Goal: Book appointment/travel/reservation

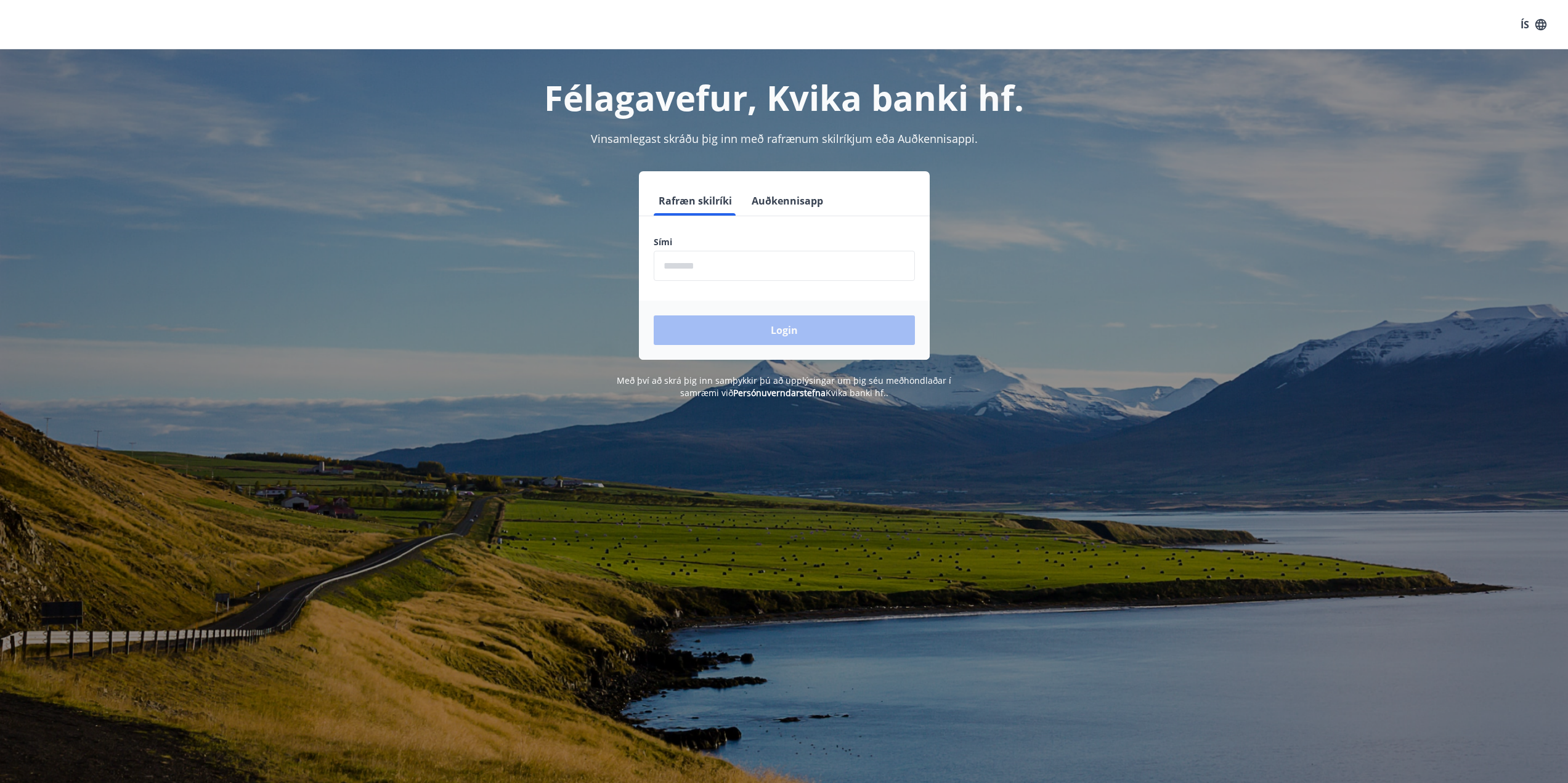
click at [671, 263] on input "phone" at bounding box center [784, 266] width 261 height 30
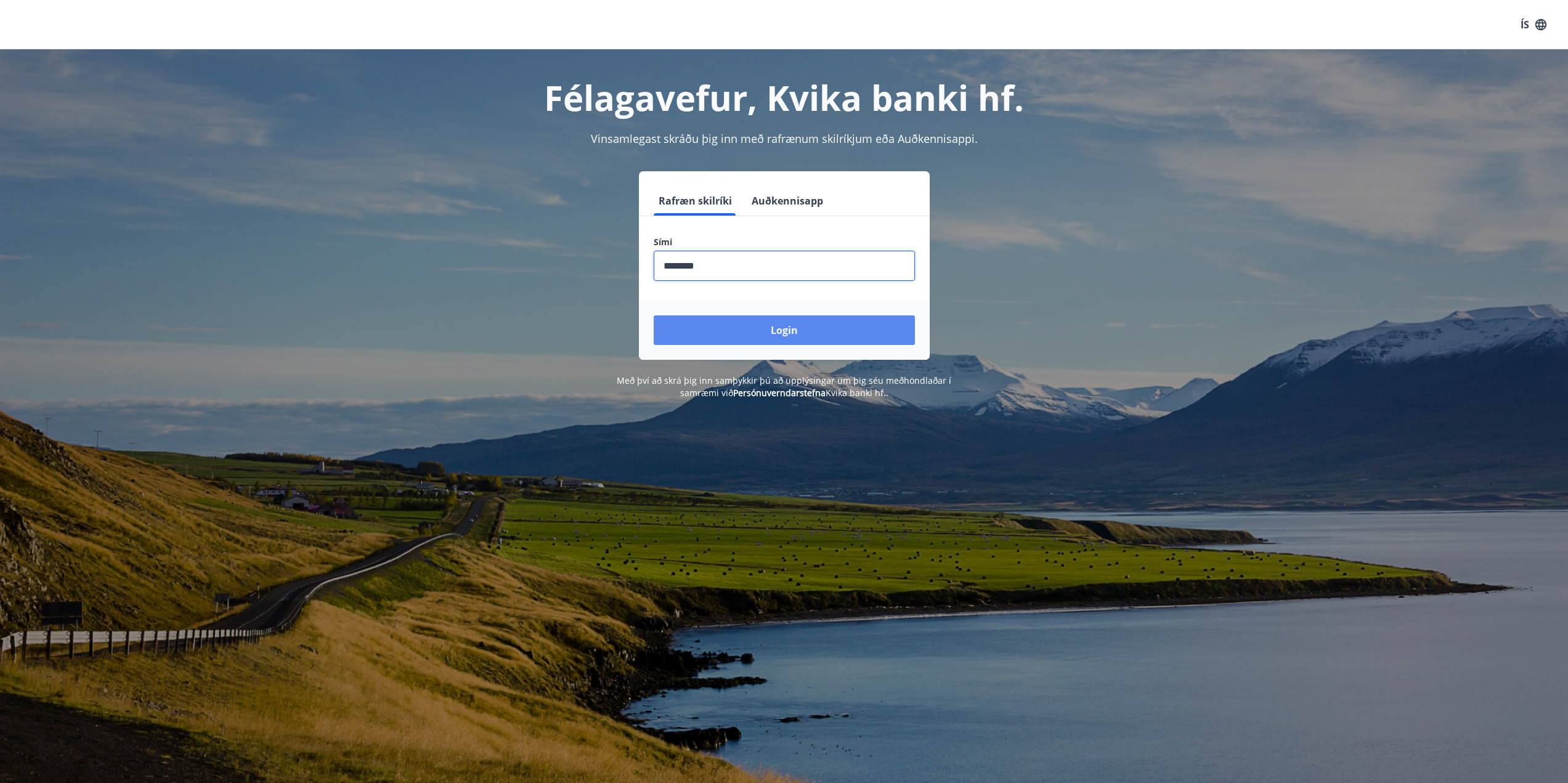
type input "********"
click at [756, 332] on button "Login" at bounding box center [784, 330] width 261 height 29
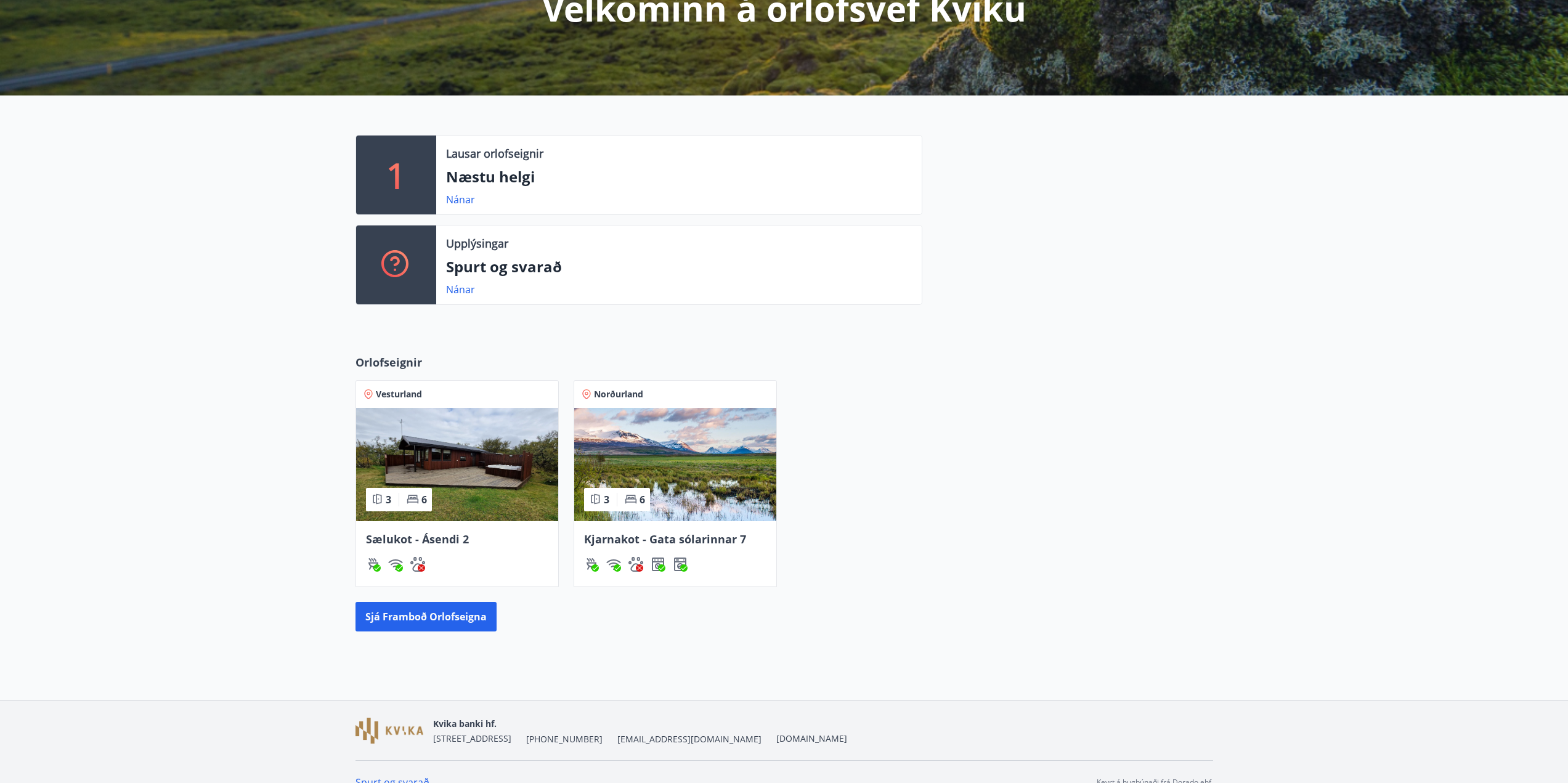
scroll to position [205, 0]
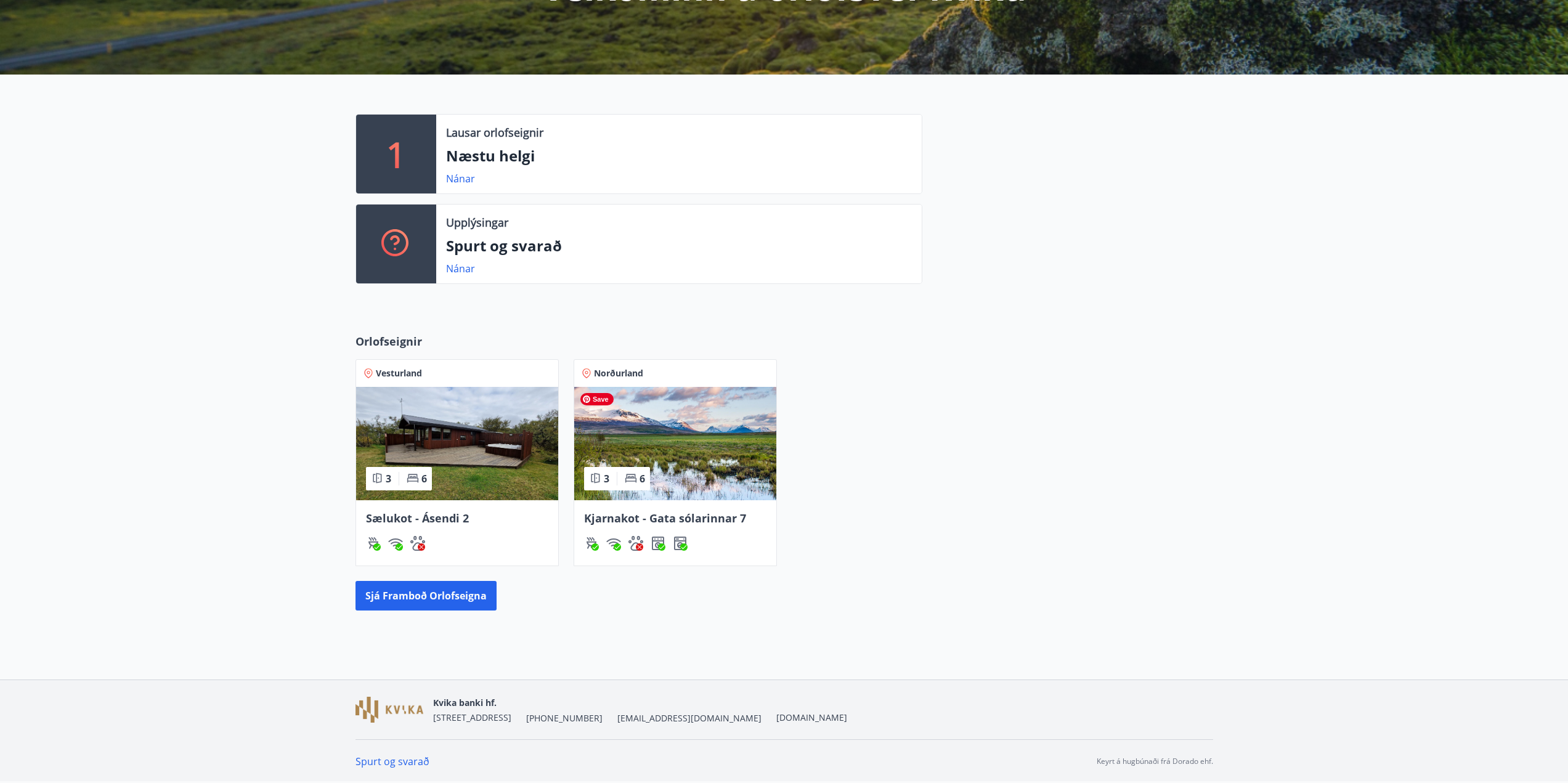
click at [647, 448] on img at bounding box center [675, 443] width 202 height 113
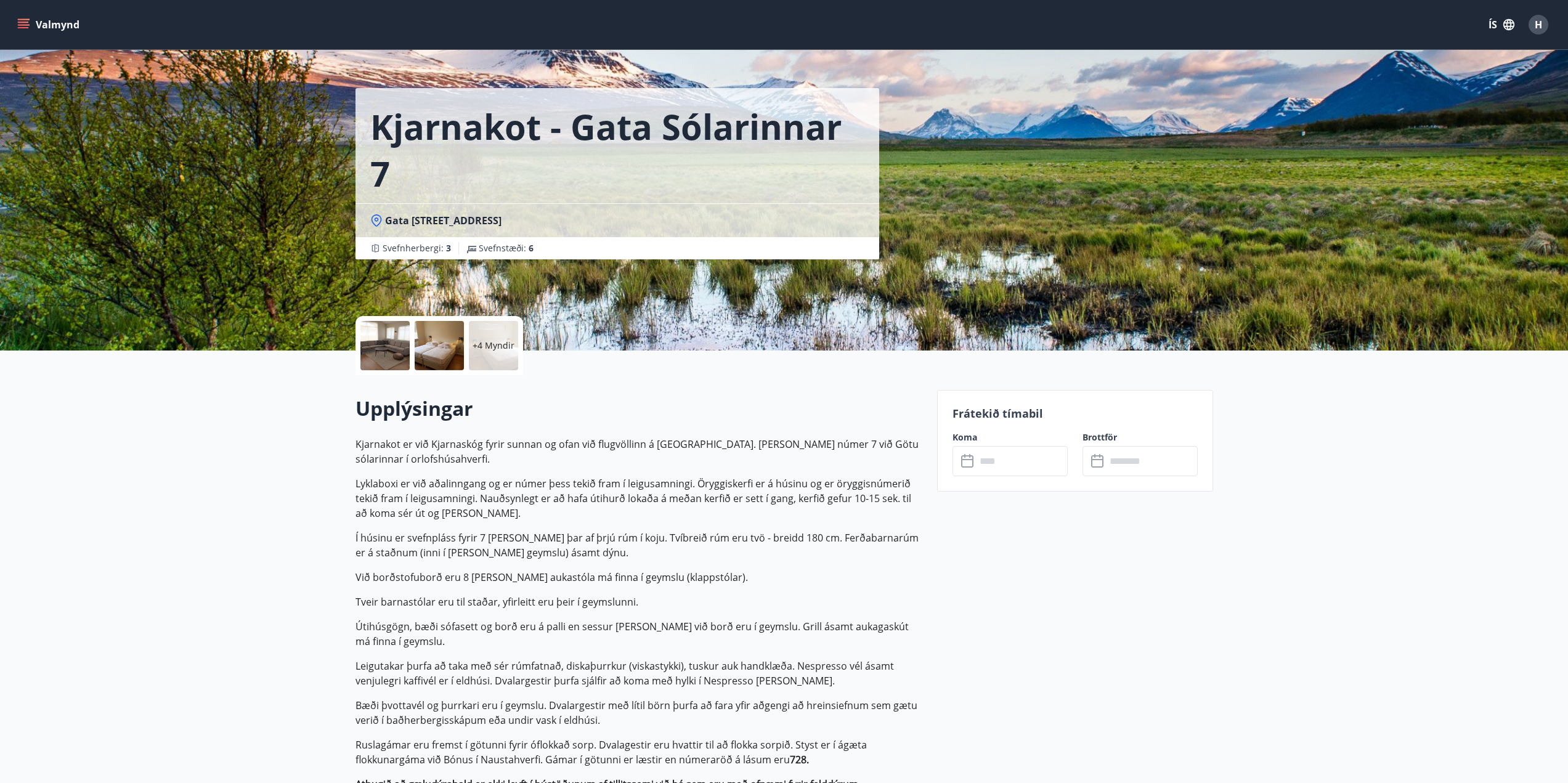
scroll to position [205, 0]
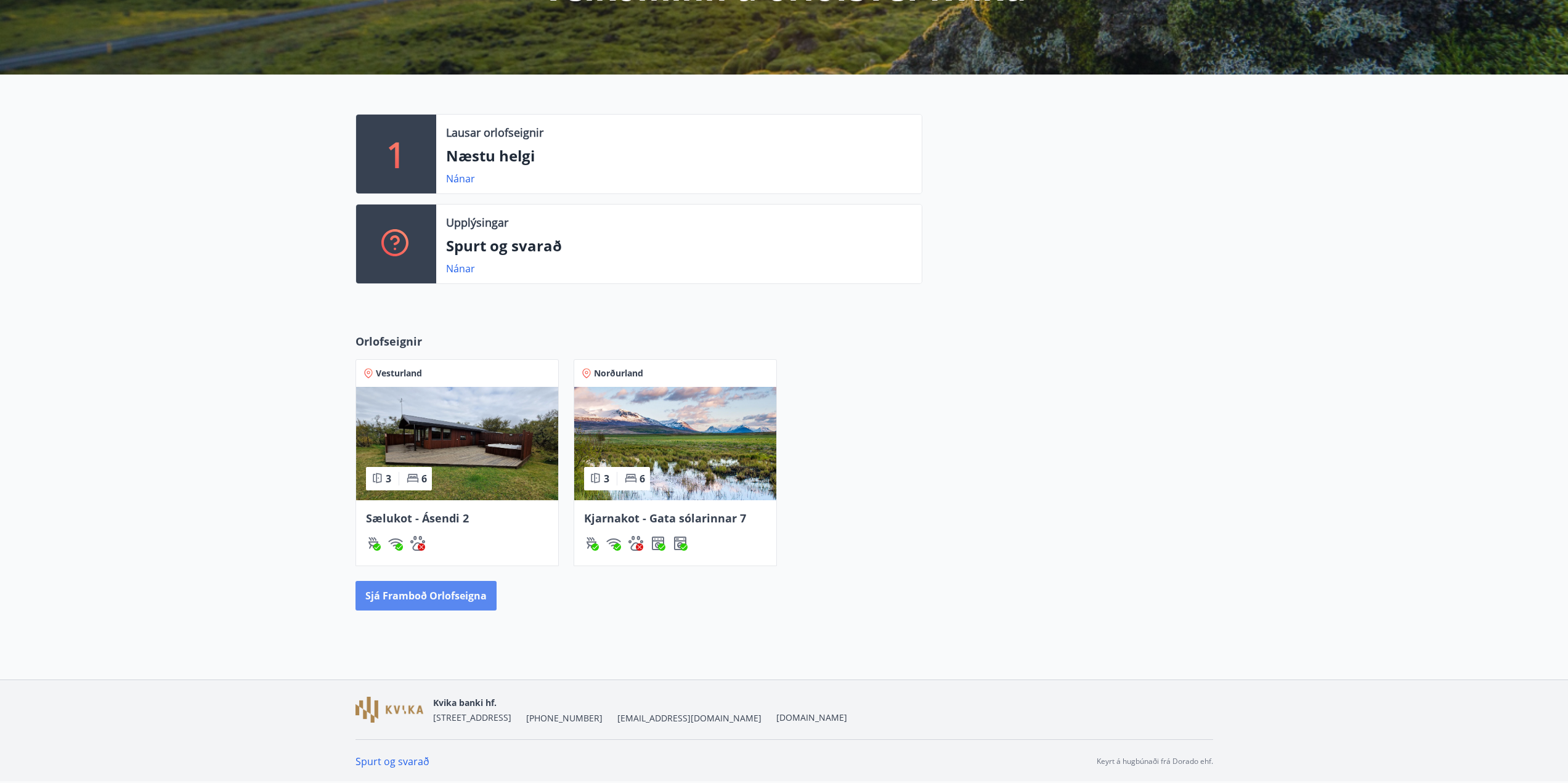
click at [385, 598] on button "Sjá framboð orlofseigna" at bounding box center [426, 596] width 141 height 29
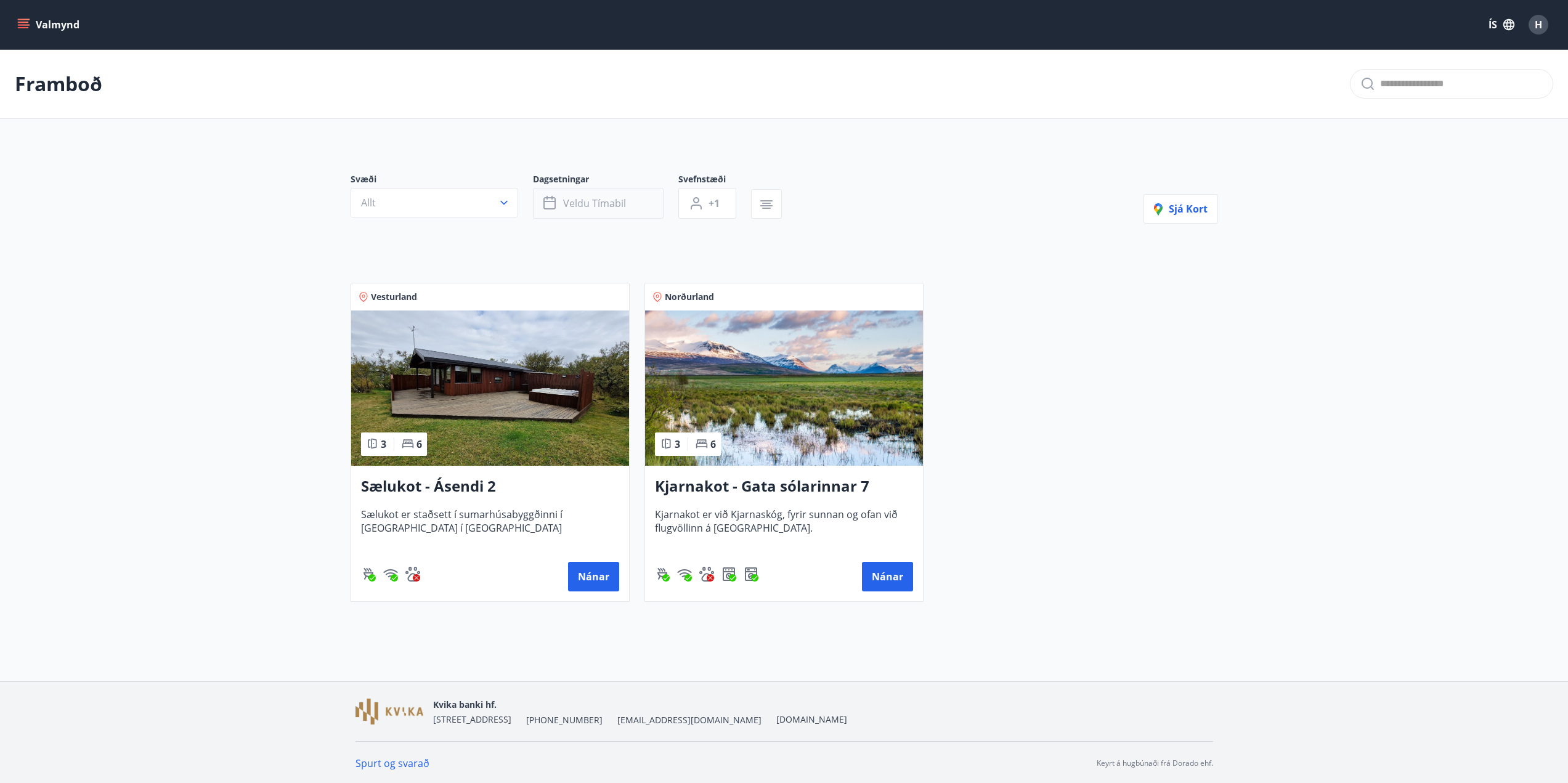
click at [569, 205] on span "Veldu tímabil" at bounding box center [594, 204] width 63 height 14
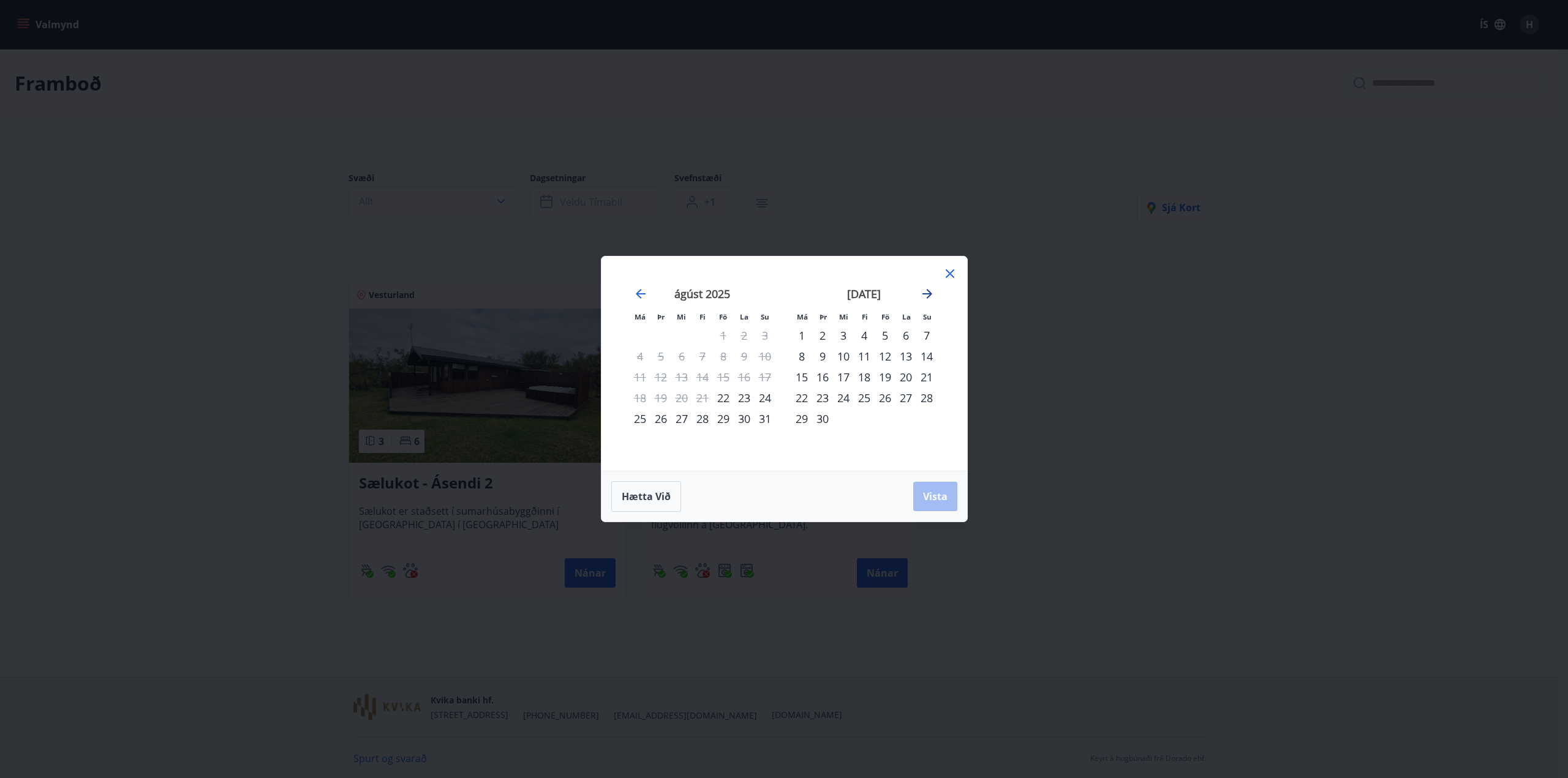
click at [925, 294] on icon "Move forward to switch to the next month." at bounding box center [926, 293] width 9 height 9
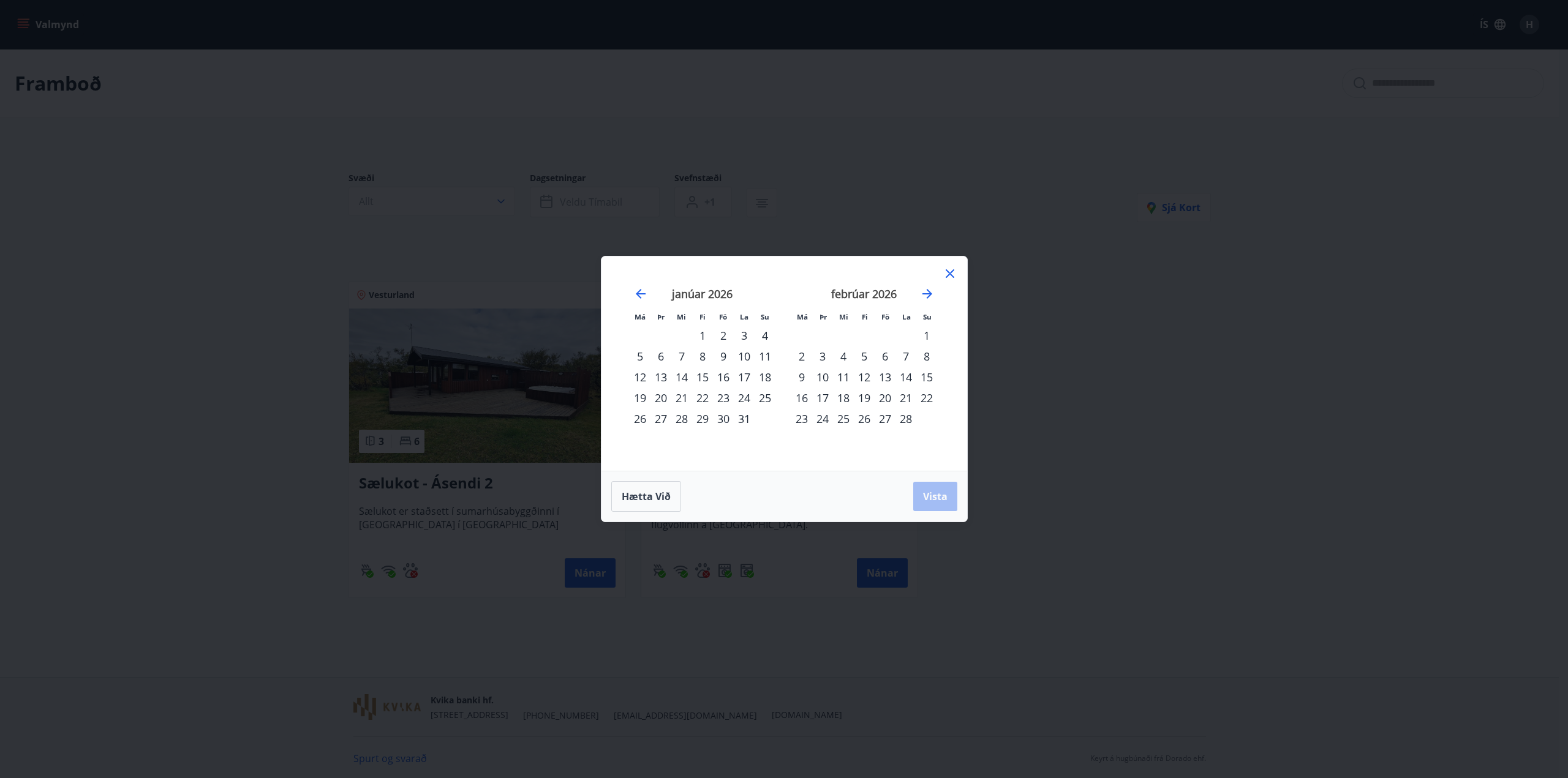
click at [887, 334] on td "Calendar" at bounding box center [884, 336] width 21 height 20
click at [948, 273] on icon at bounding box center [949, 273] width 15 height 15
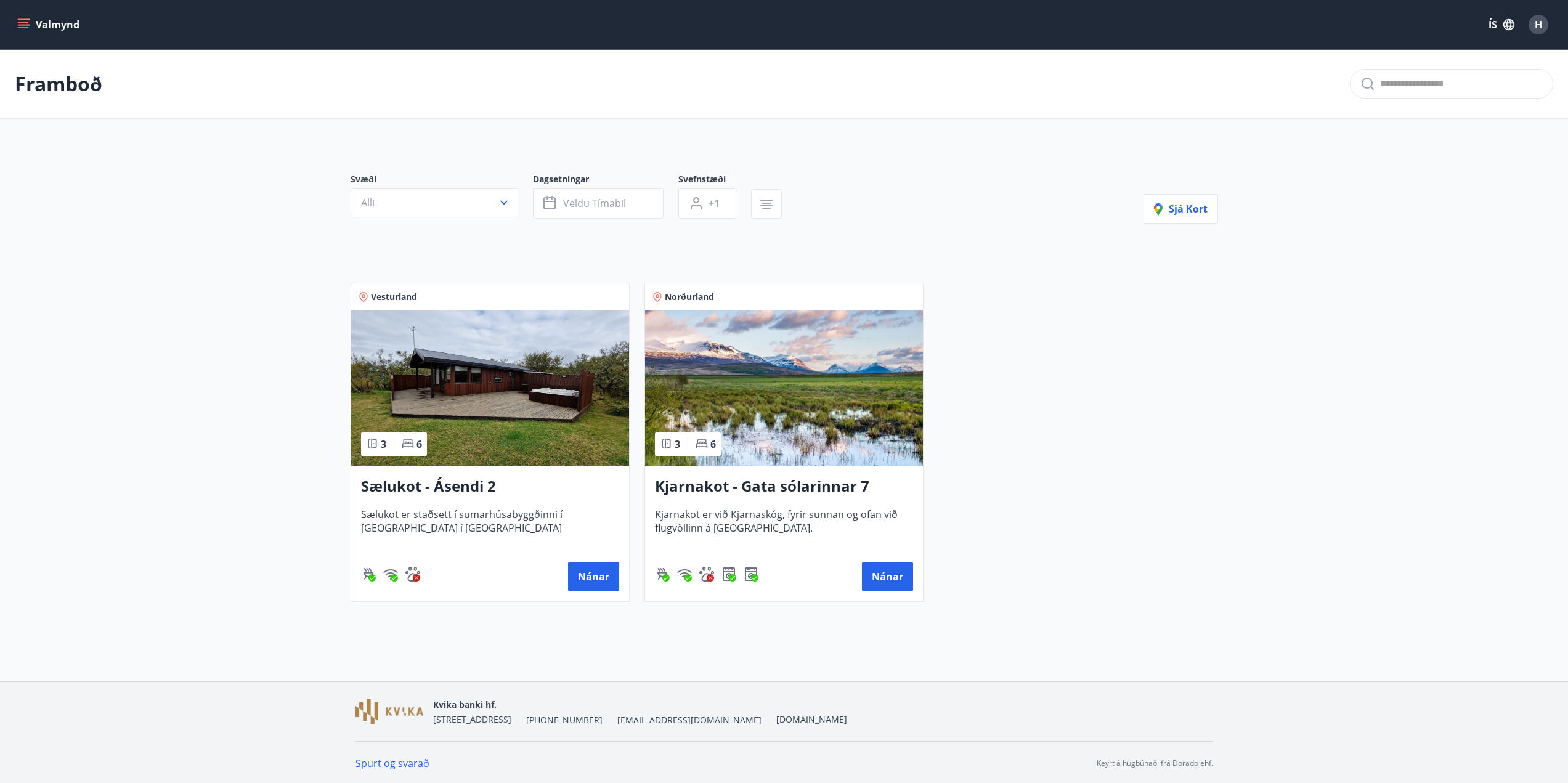
click at [51, 17] on button "Valmynd" at bounding box center [49, 25] width 70 height 22
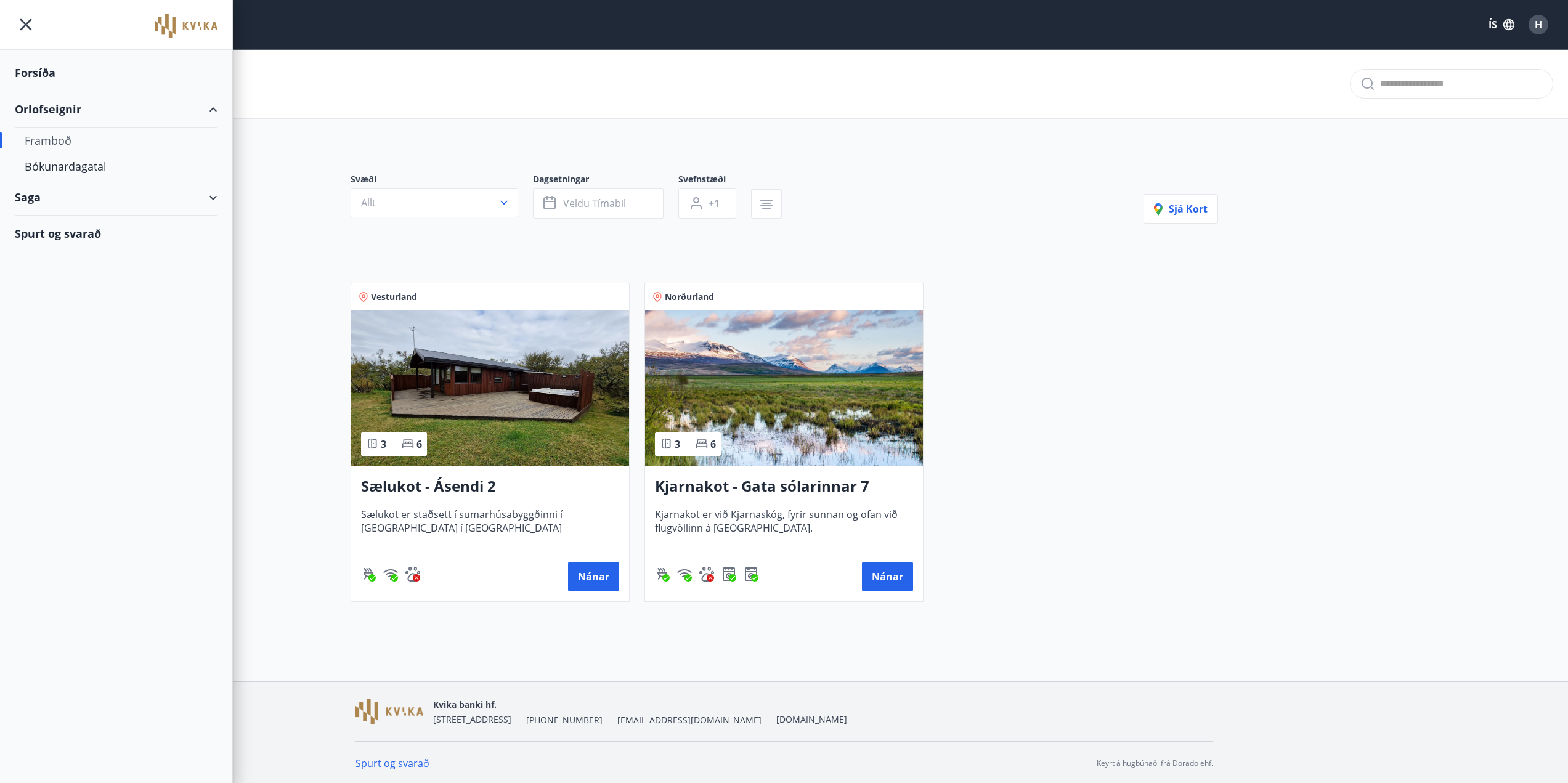
click at [42, 236] on div "Spurt og svarað" at bounding box center [116, 234] width 203 height 36
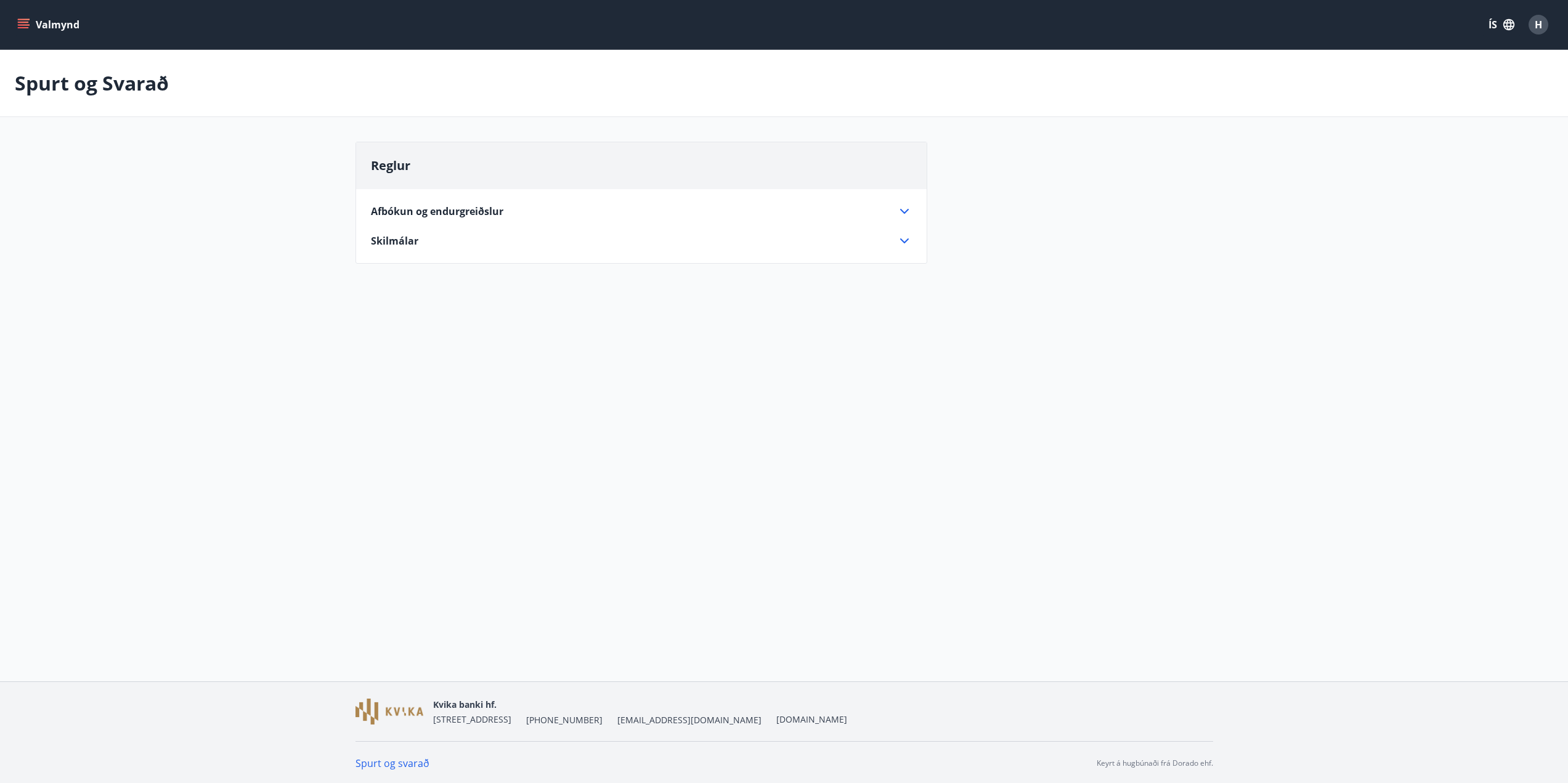
click at [25, 28] on icon "menu" at bounding box center [23, 28] width 11 height 1
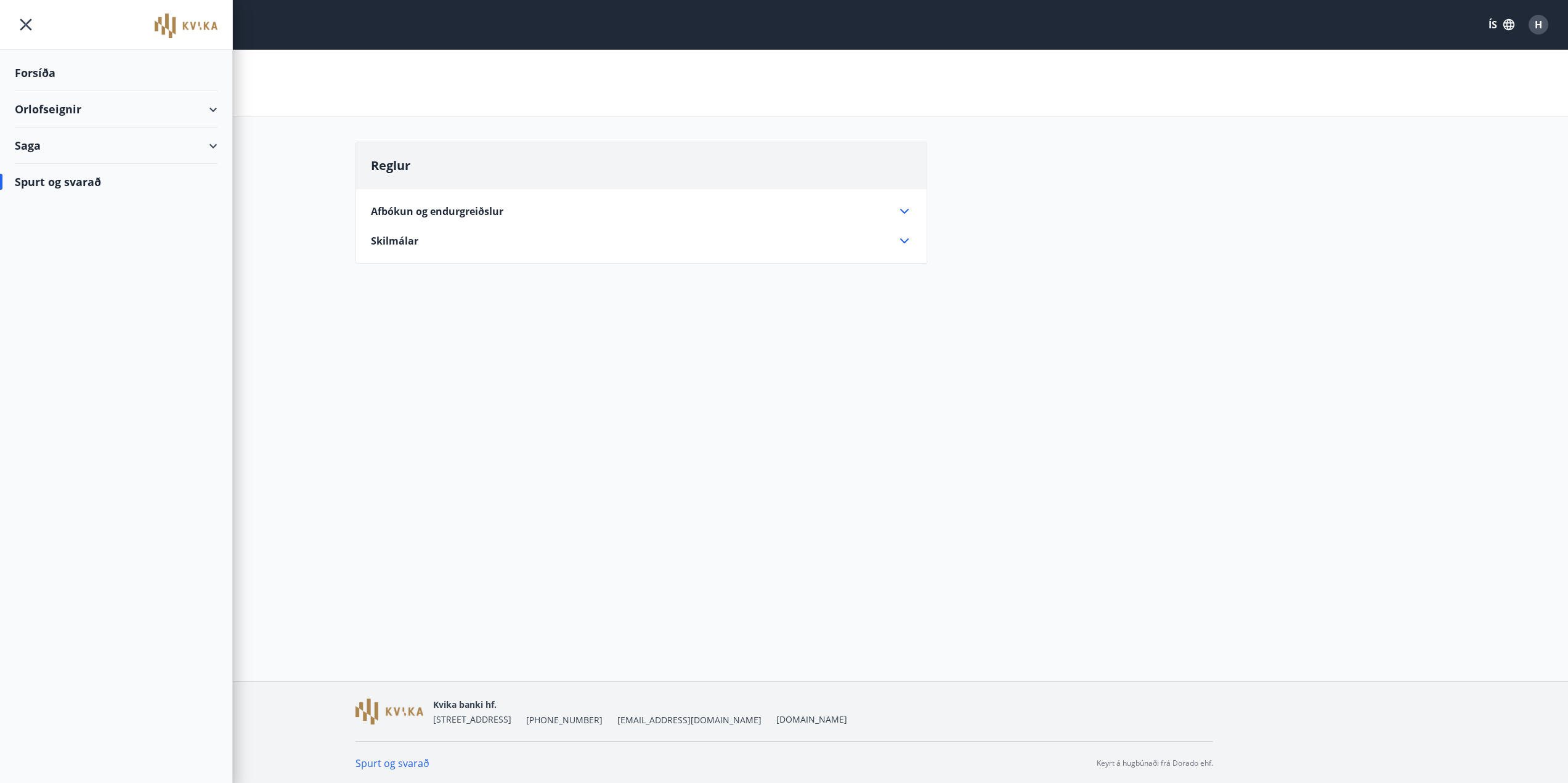
click at [38, 71] on div "Forsíða" at bounding box center [116, 73] width 203 height 36
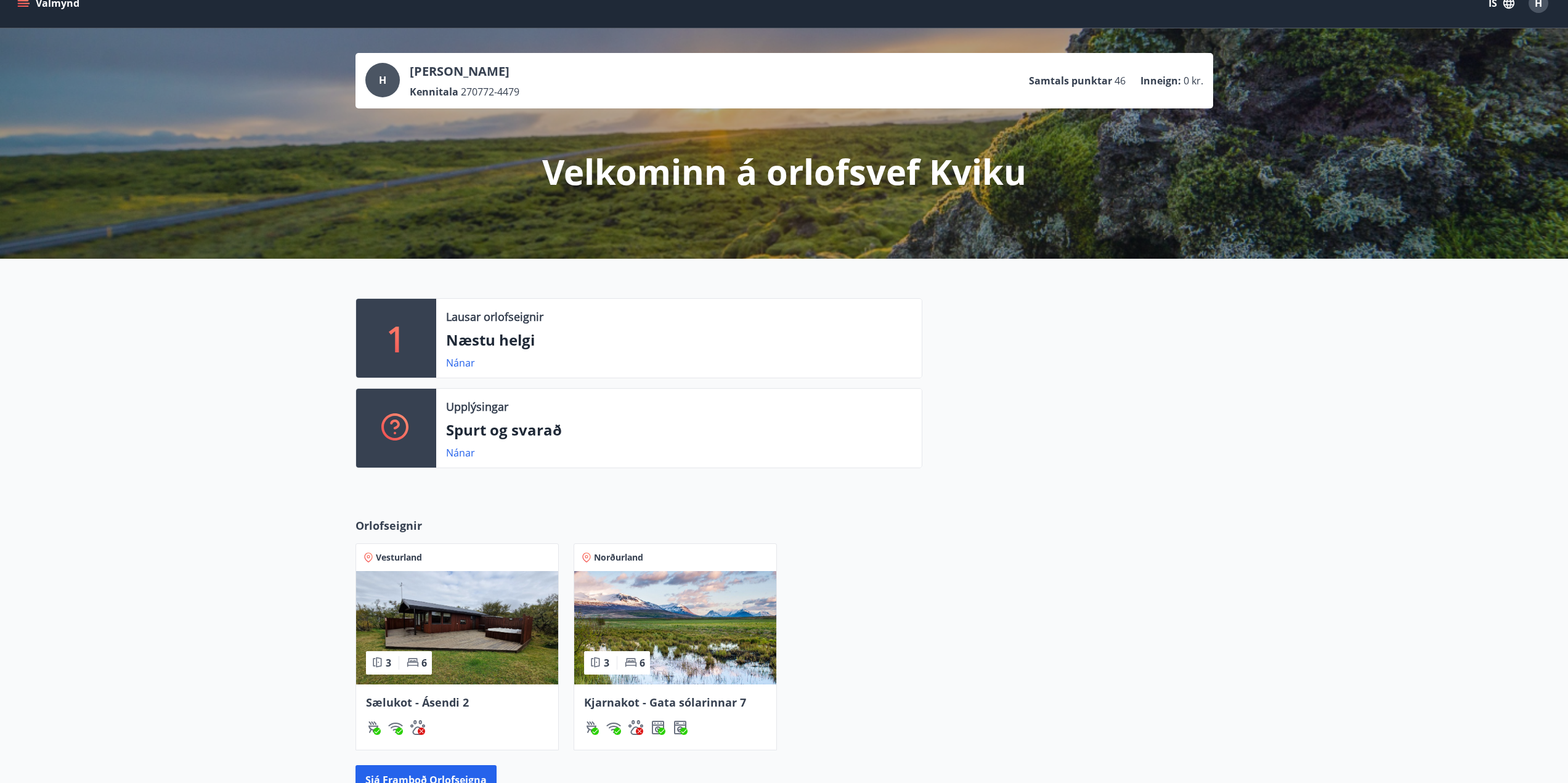
scroll to position [21, 0]
click at [170, 384] on div "1 Lausar orlofseignir Næstu helgi Nánar Upplýsingar Spurt og svarað Nánar" at bounding box center [784, 379] width 1568 height 239
click at [198, 365] on div "1 Lausar orlofseignir Næstu helgi Nánar Upplýsingar Spurt og svarað Nánar" at bounding box center [784, 379] width 1568 height 239
click at [1010, 376] on div at bounding box center [1068, 388] width 291 height 180
click at [168, 426] on div "1 Lausar orlofseignir Næstu helgi Nánar Upplýsingar Spurt og svarað Nánar" at bounding box center [784, 379] width 1568 height 239
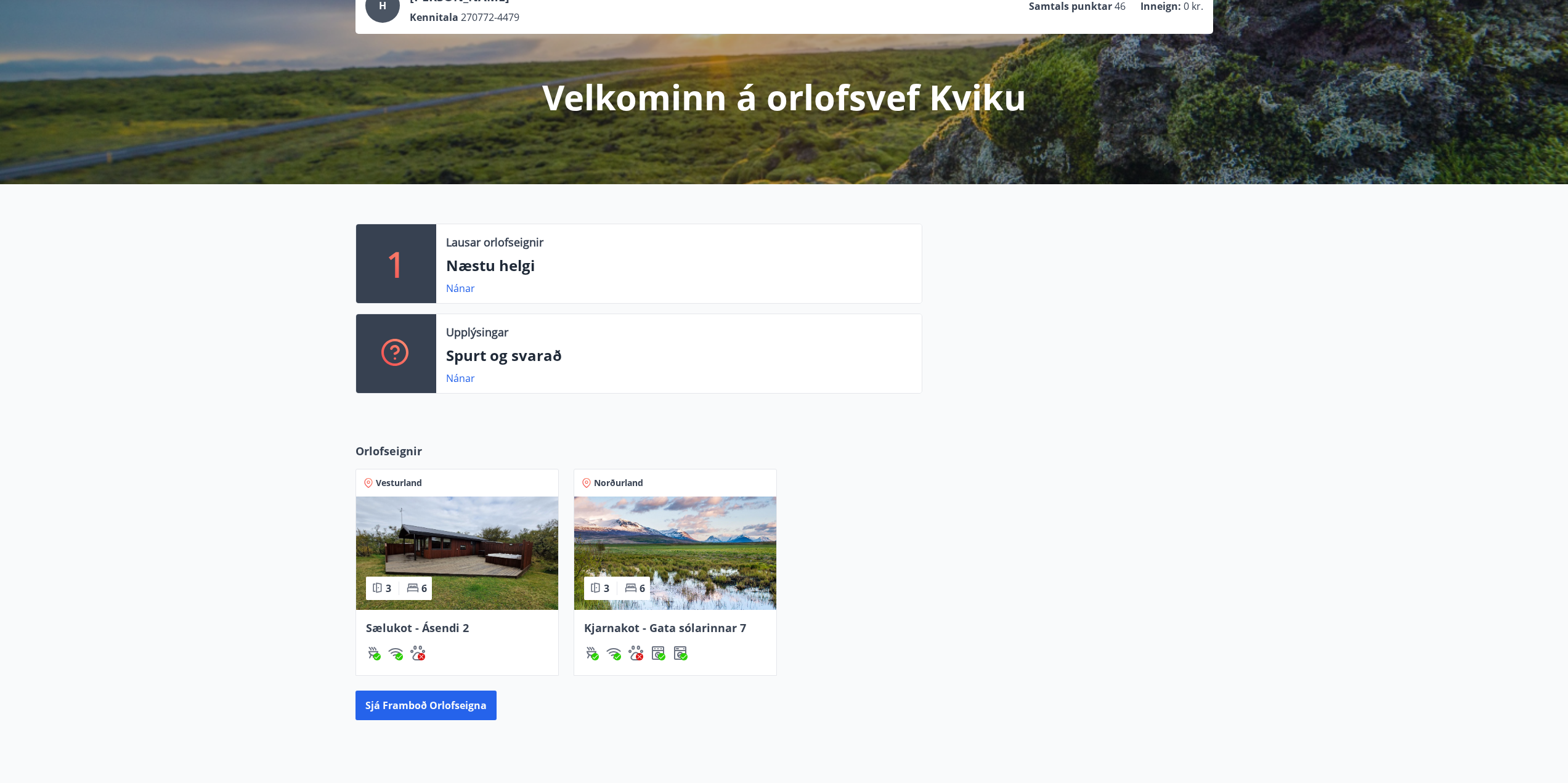
scroll to position [205, 0]
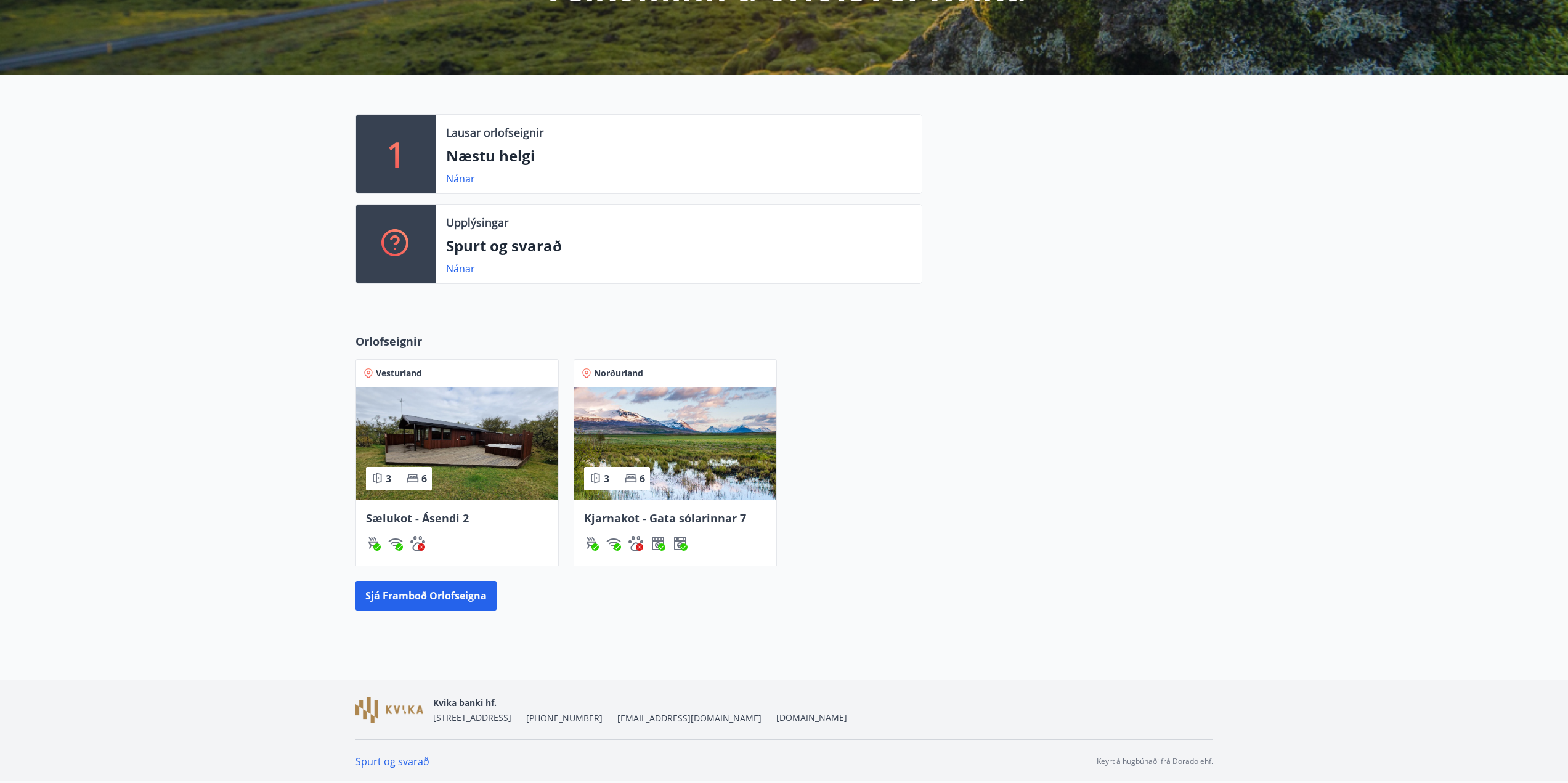
click at [505, 162] on p "Næstu helgi" at bounding box center [679, 156] width 466 height 21
click at [452, 183] on link "Nánar" at bounding box center [461, 179] width 29 height 14
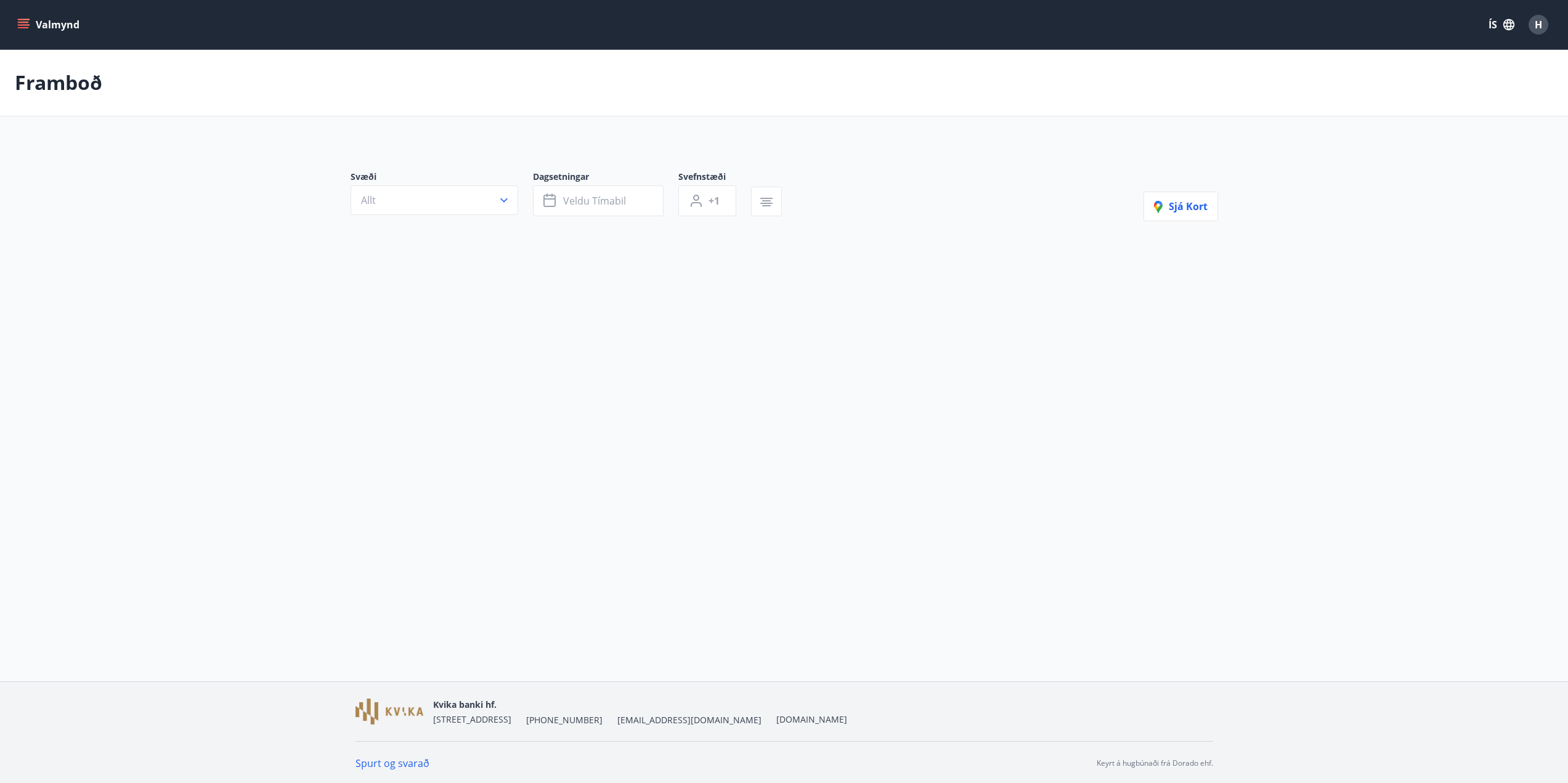
type input "*"
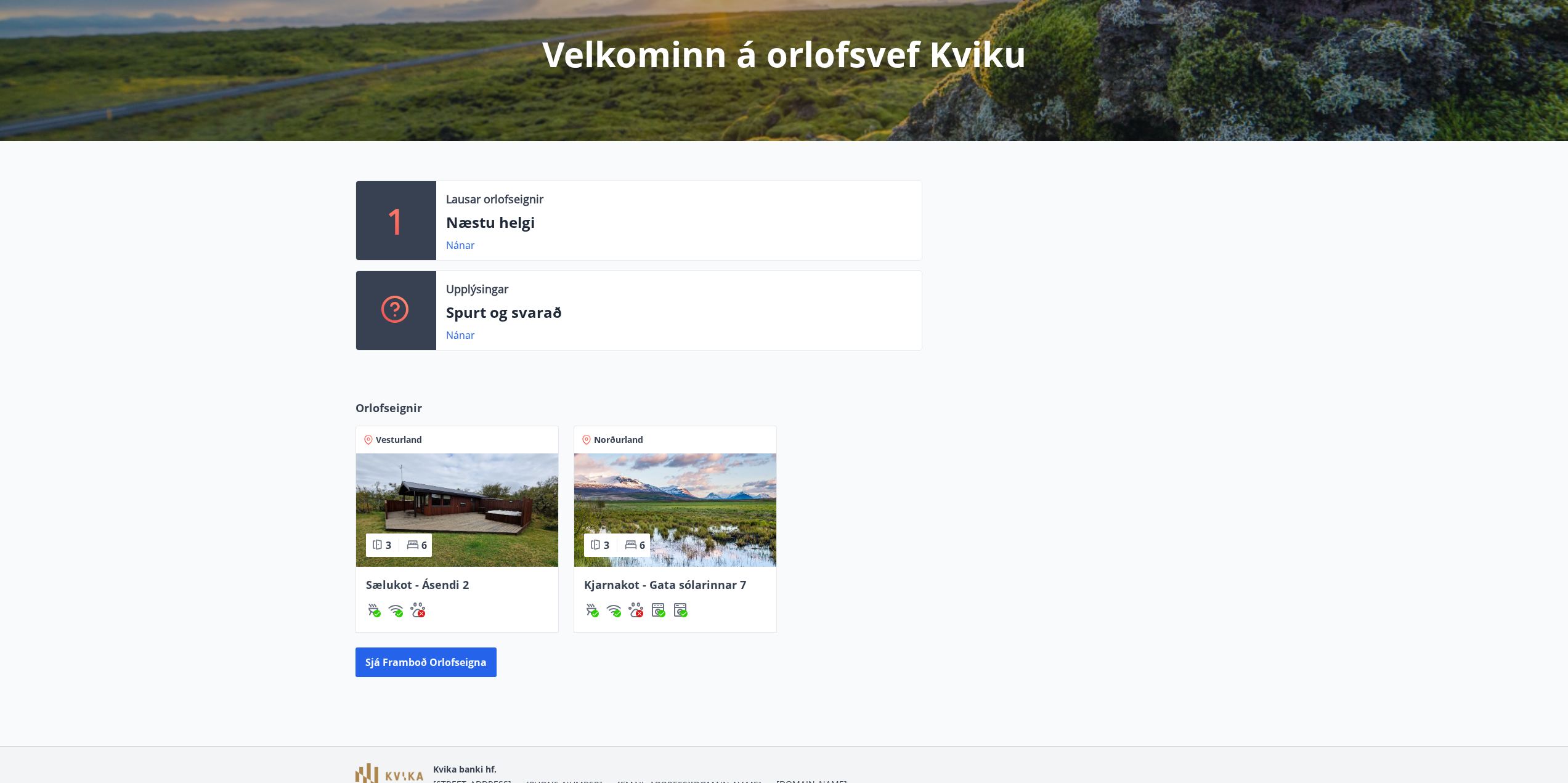
scroll to position [205, 0]
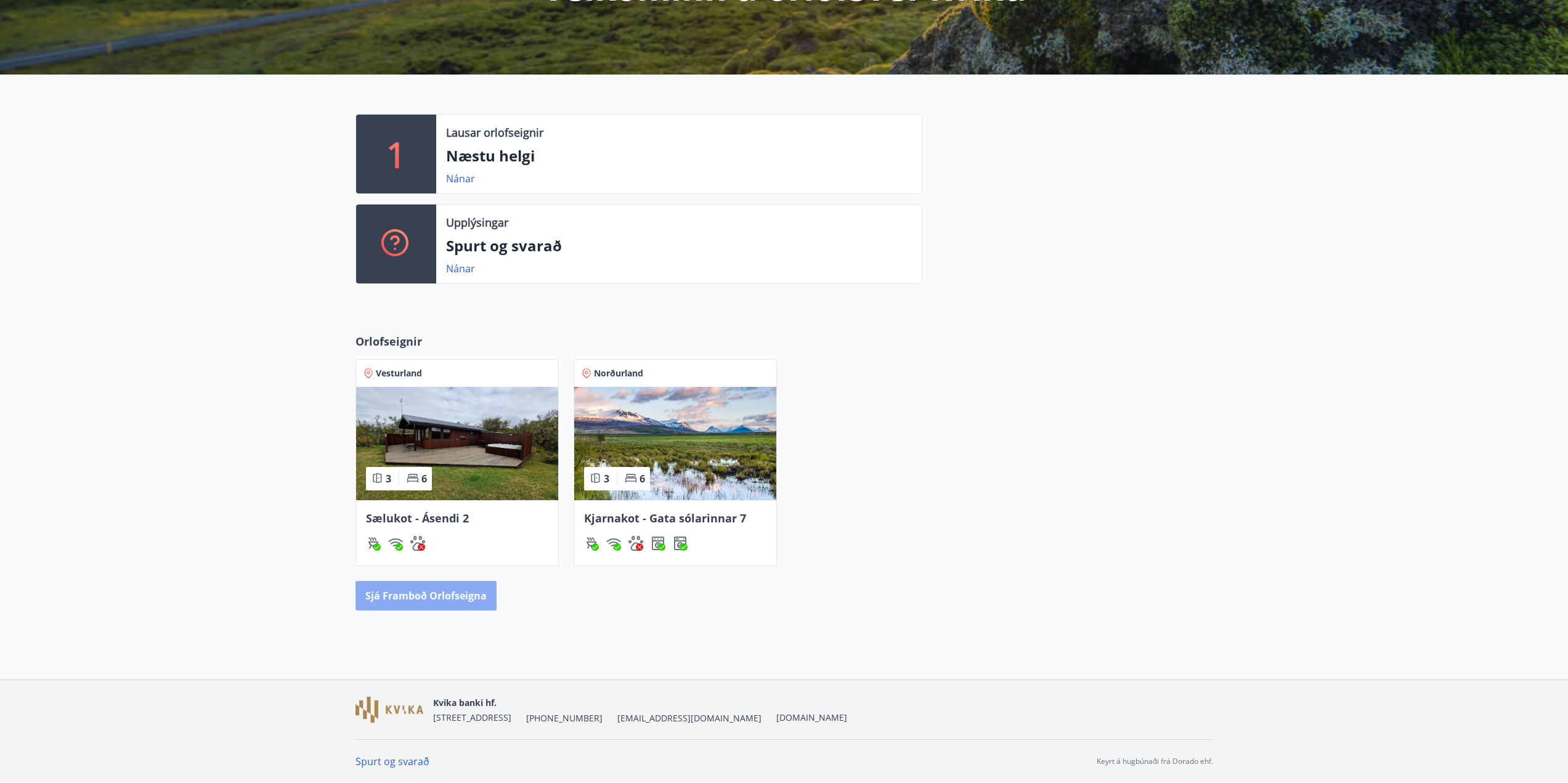
click at [438, 597] on button "Sjá framboð orlofseigna" at bounding box center [426, 596] width 141 height 29
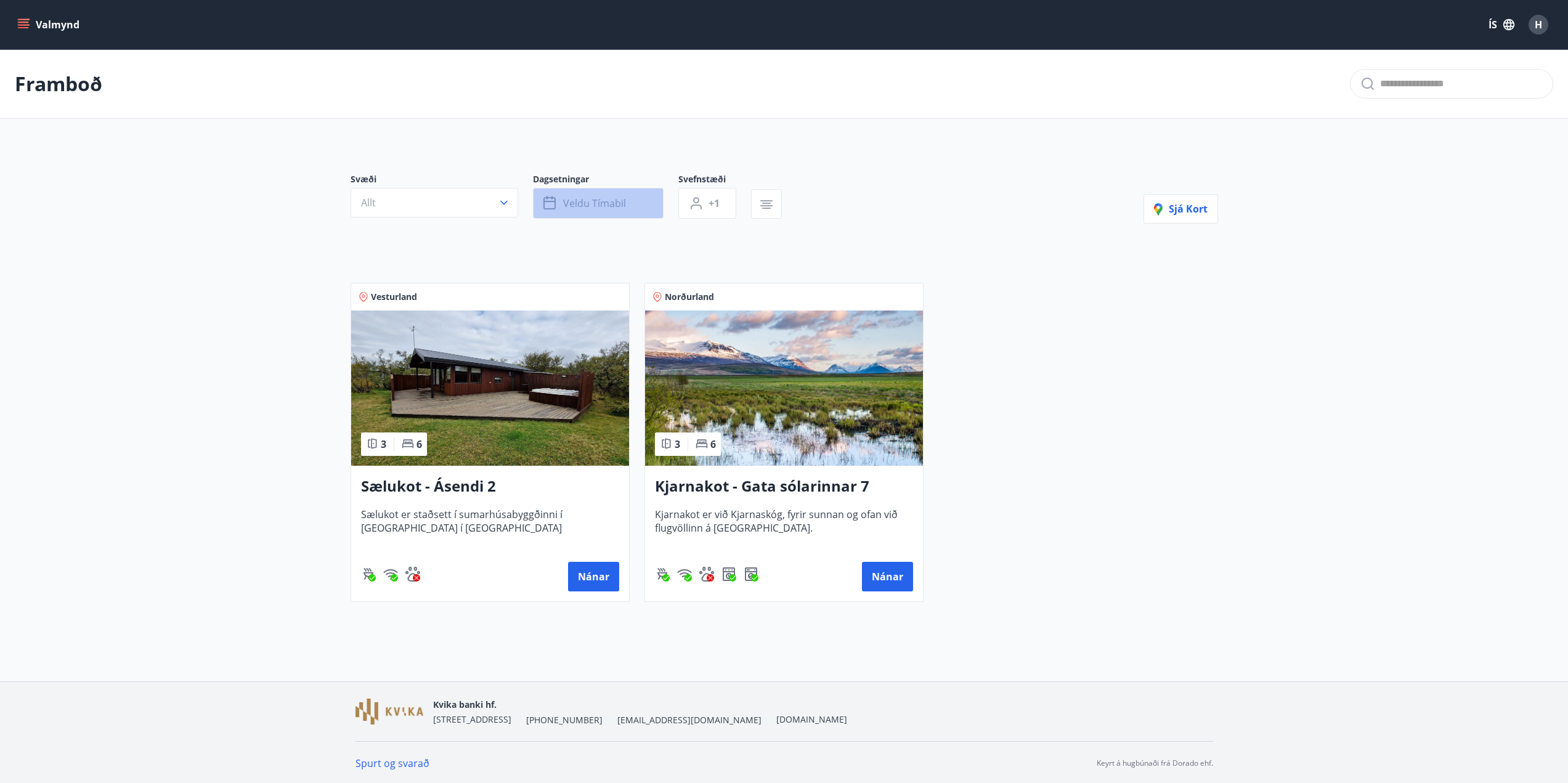
click at [640, 199] on button "Veldu tímabil" at bounding box center [598, 204] width 131 height 31
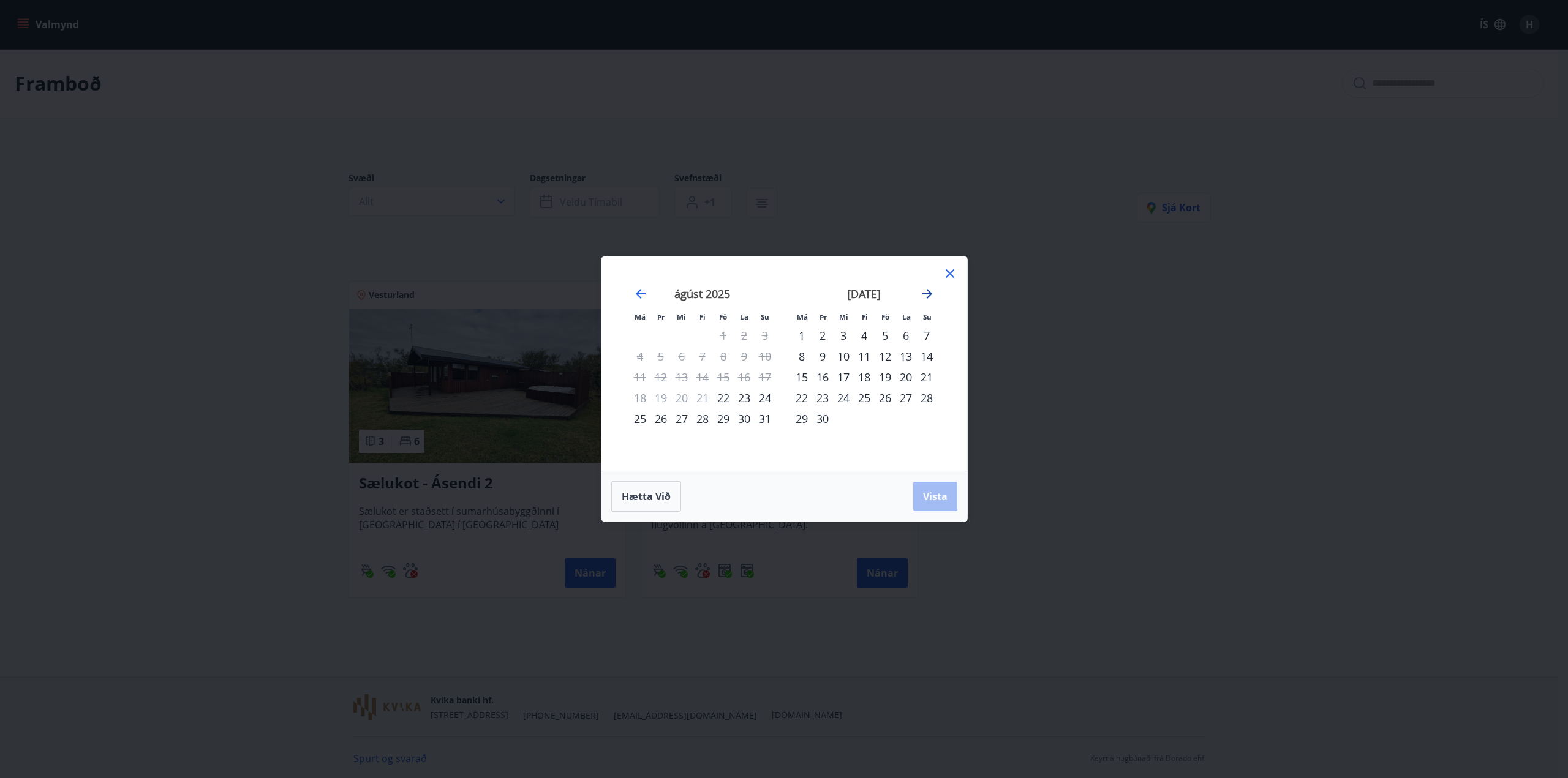
click at [931, 291] on icon "Move forward to switch to the next month." at bounding box center [926, 293] width 15 height 15
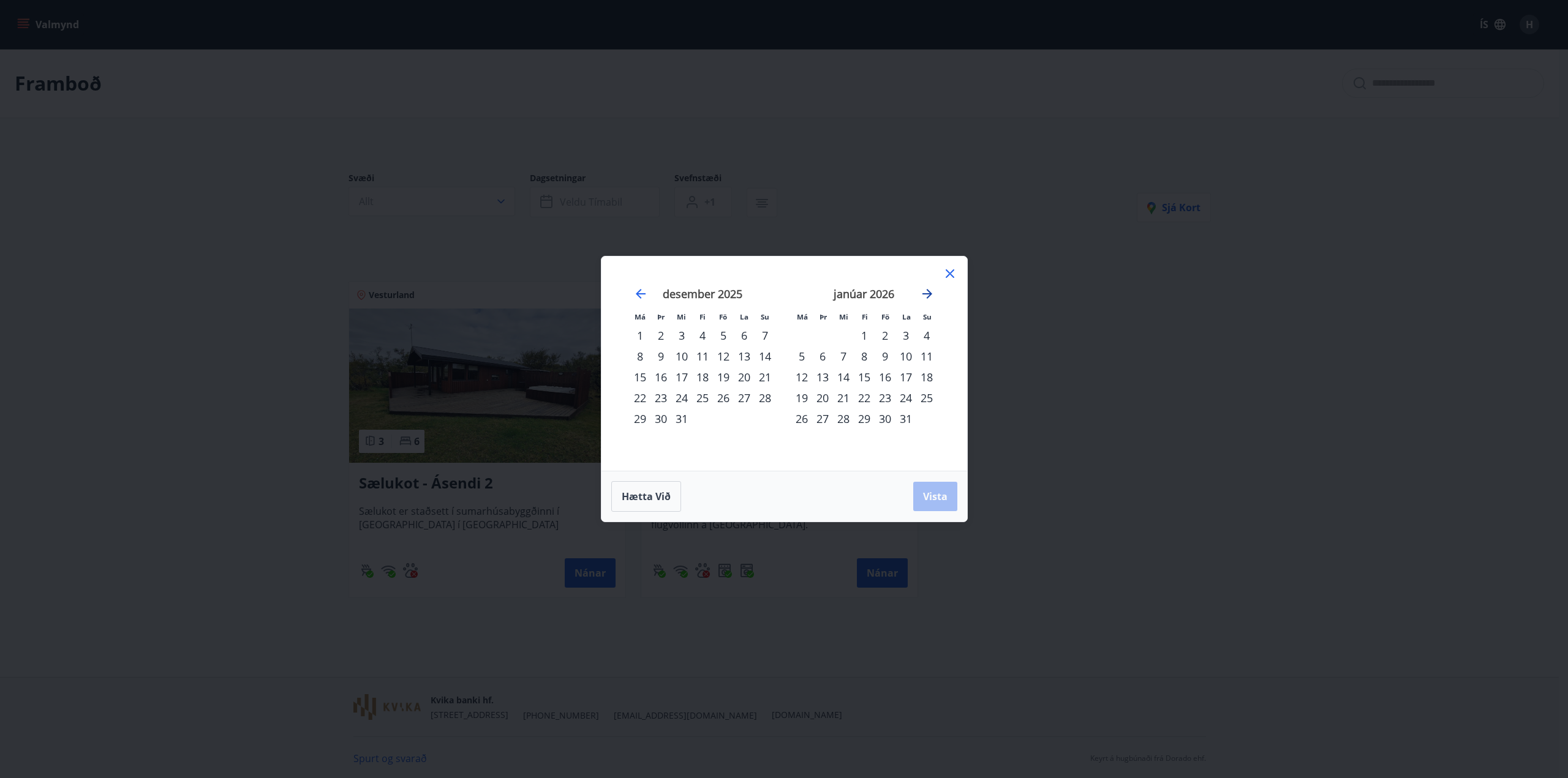
click at [931, 291] on icon "Move forward to switch to the next month." at bounding box center [926, 293] width 15 height 15
click at [951, 272] on icon at bounding box center [950, 273] width 9 height 9
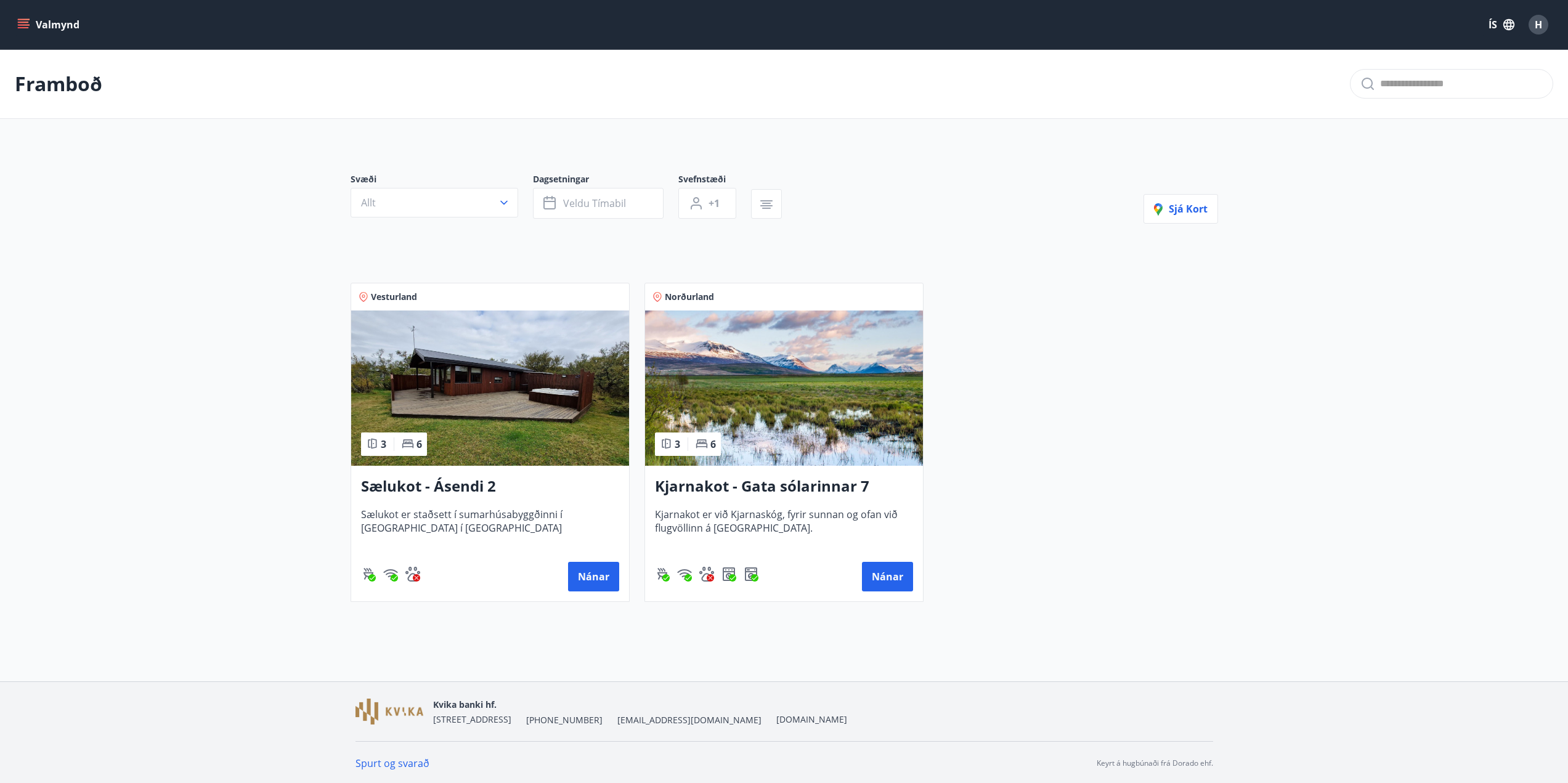
click at [164, 308] on main "Framboð Svæði Allt Dagsetningar Veldu tímabil Svefnstæði +1 Sjá kort Vesturland…" at bounding box center [784, 330] width 1568 height 562
click at [642, 208] on button "Veldu tímabil" at bounding box center [598, 204] width 131 height 31
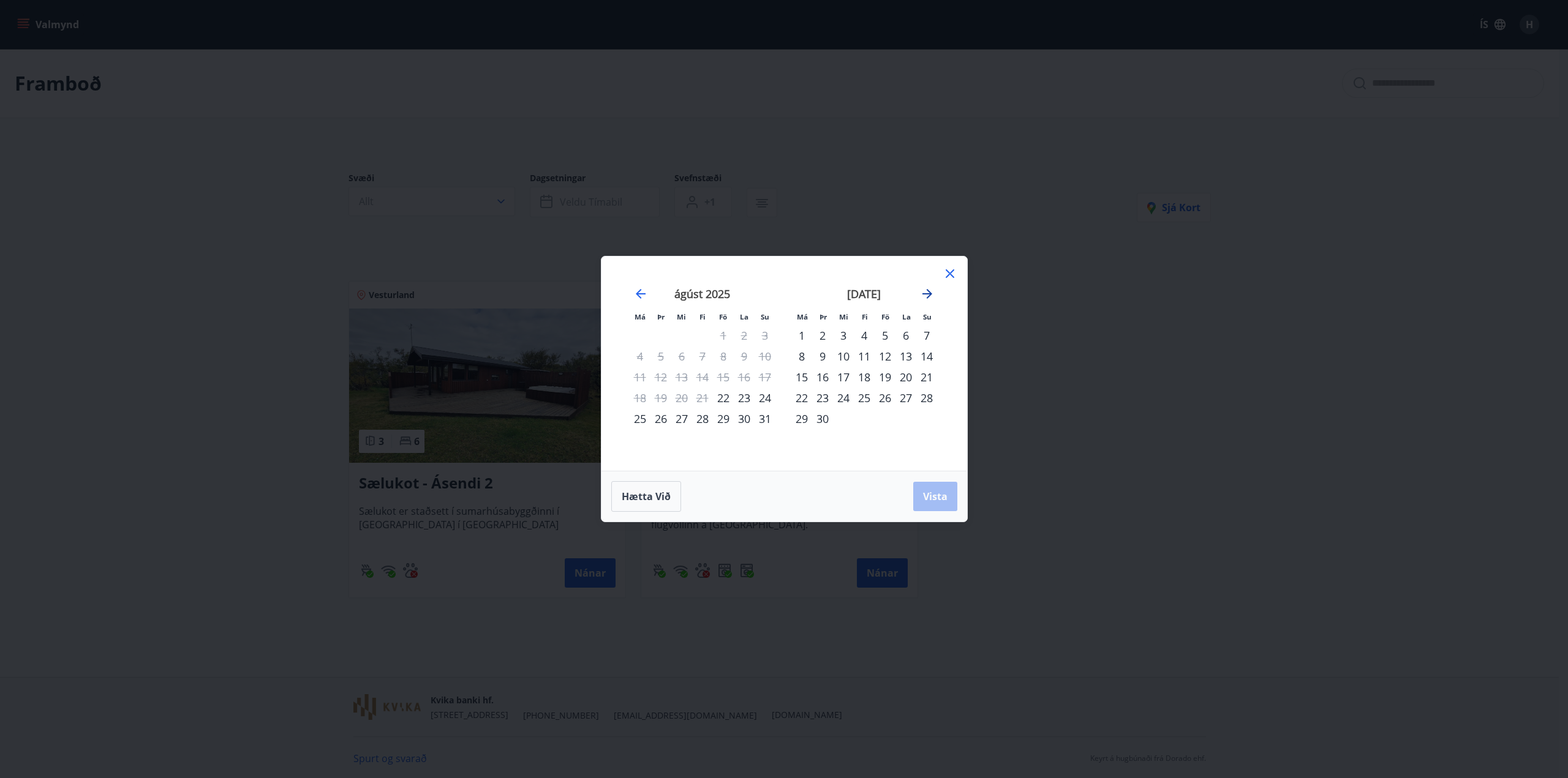
click at [928, 297] on icon "Move forward to switch to the next month." at bounding box center [926, 293] width 9 height 9
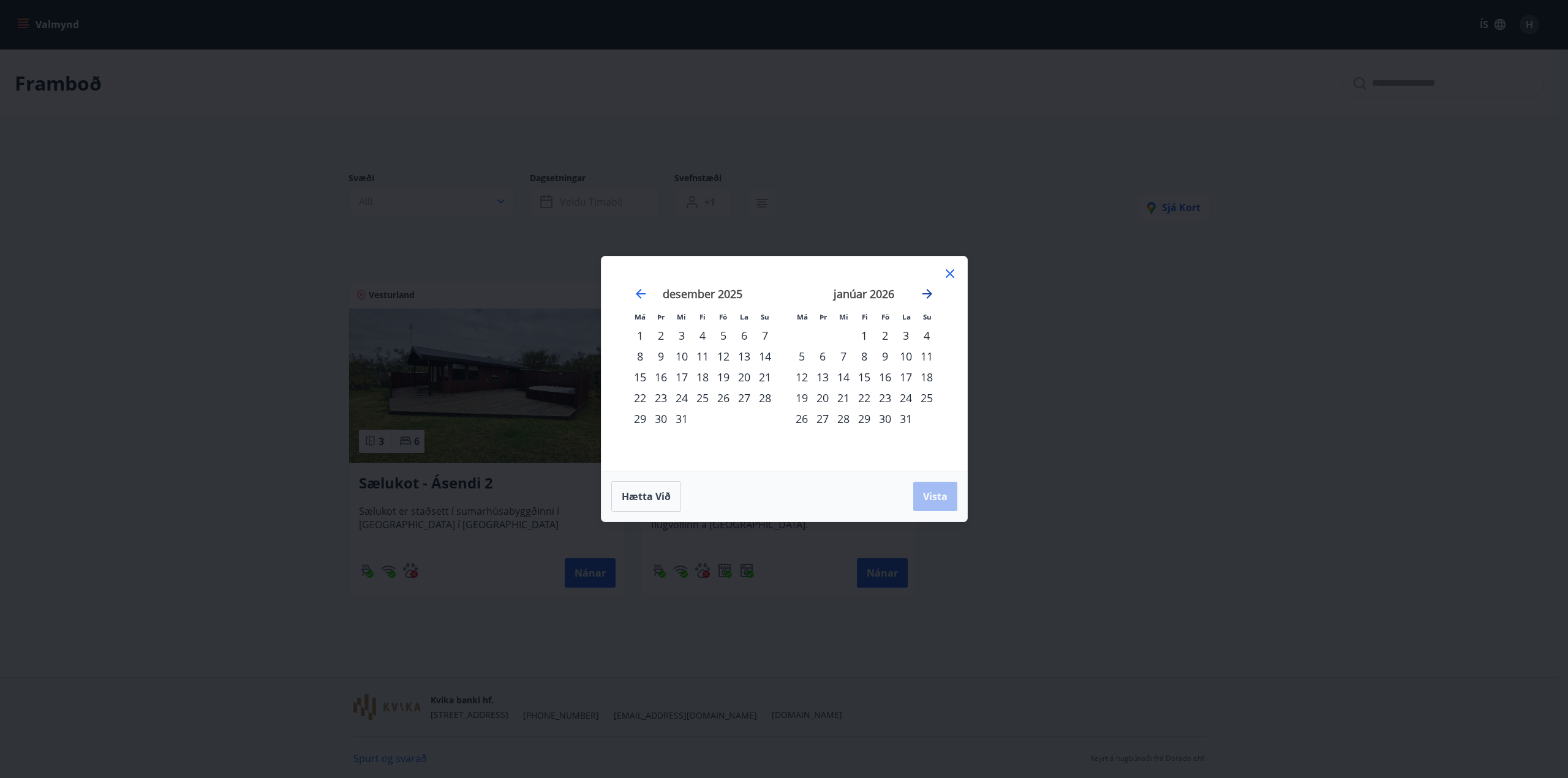
click at [928, 297] on icon "Move forward to switch to the next month." at bounding box center [926, 293] width 9 height 9
click at [950, 271] on icon at bounding box center [949, 273] width 15 height 15
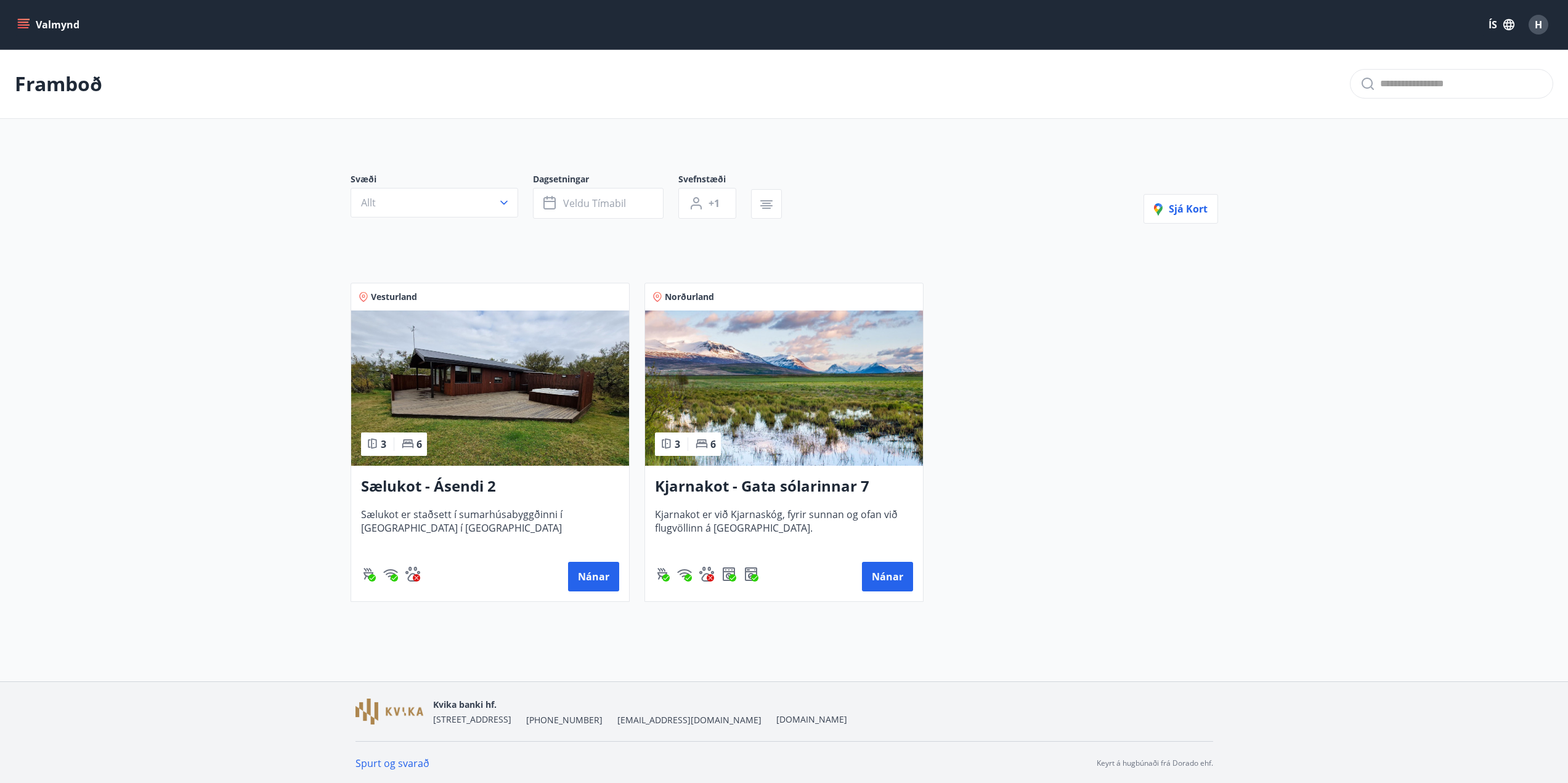
click at [241, 613] on div "Framboð Svæði Allt Dagsetningar Veldu tímabil Svefnstæði +1 Sjá kort Vesturland…" at bounding box center [784, 355] width 1568 height 612
